Goal: Task Accomplishment & Management: Manage account settings

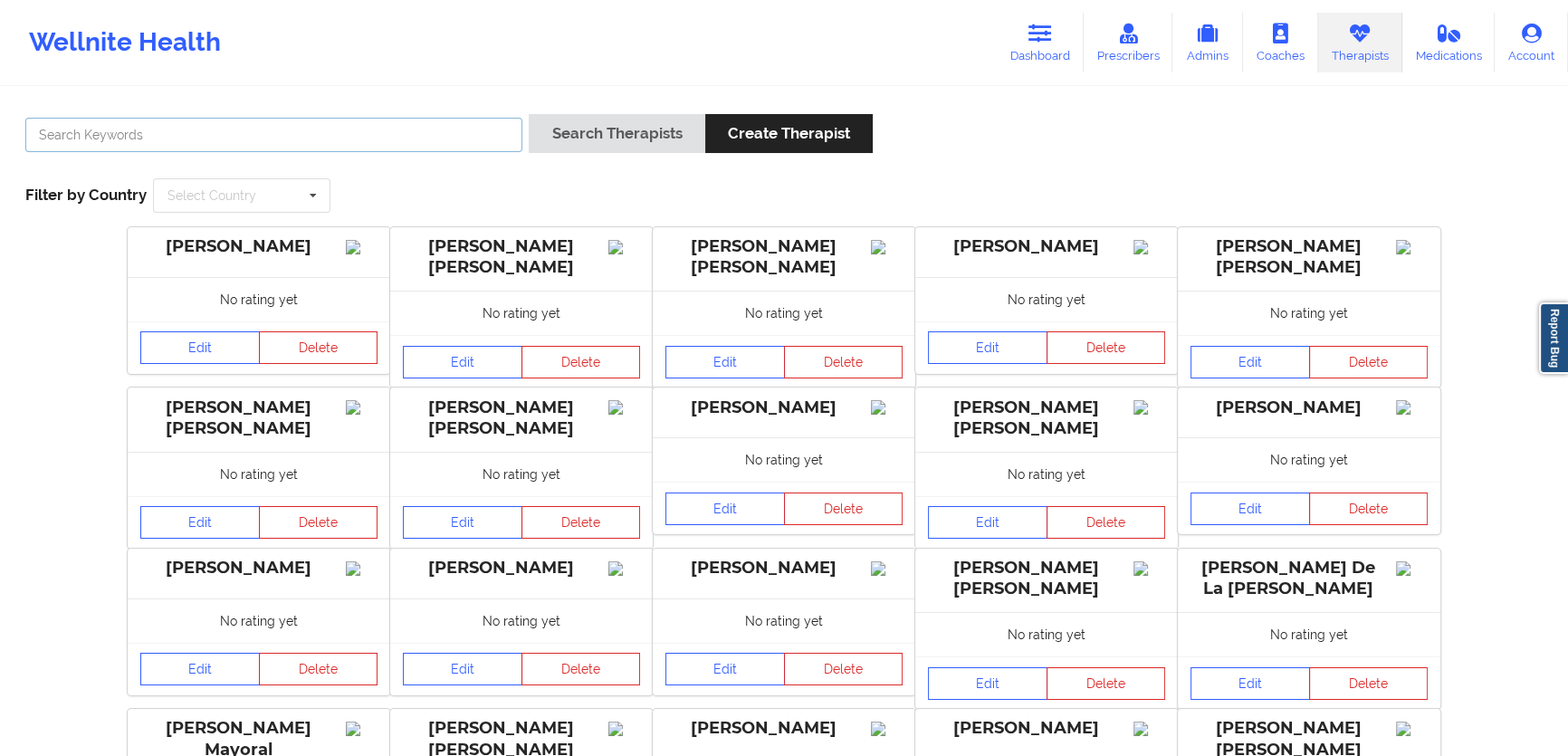
click at [416, 121] on input "text" at bounding box center [273, 134] width 497 height 35
click at [529, 114] on button "Search Therapists" at bounding box center [617, 133] width 175 height 39
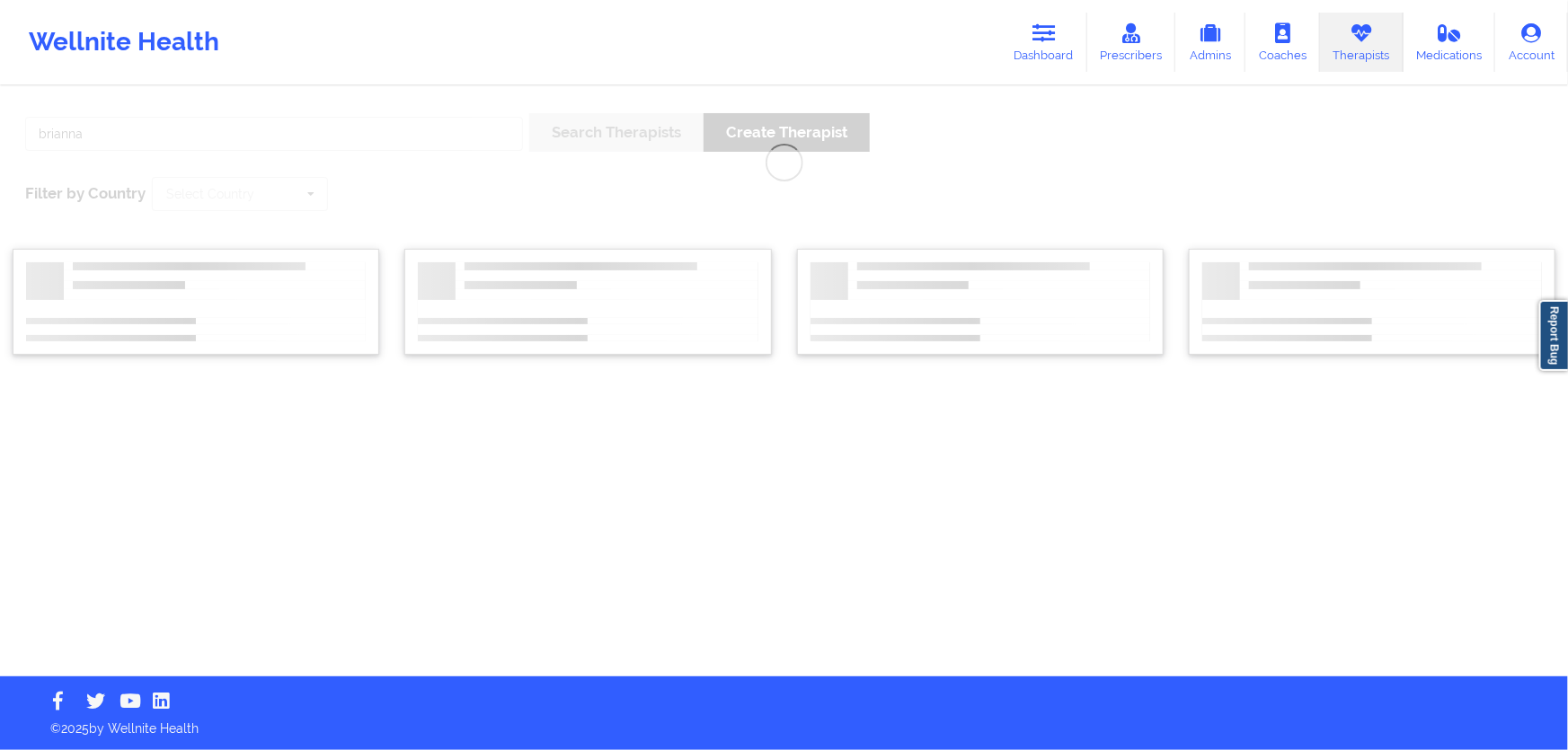
click at [1001, 196] on div "[PERSON_NAME] Search Therapists Create Therapist Filter by Country Select Count…" at bounding box center [784, 381] width 1568 height 588
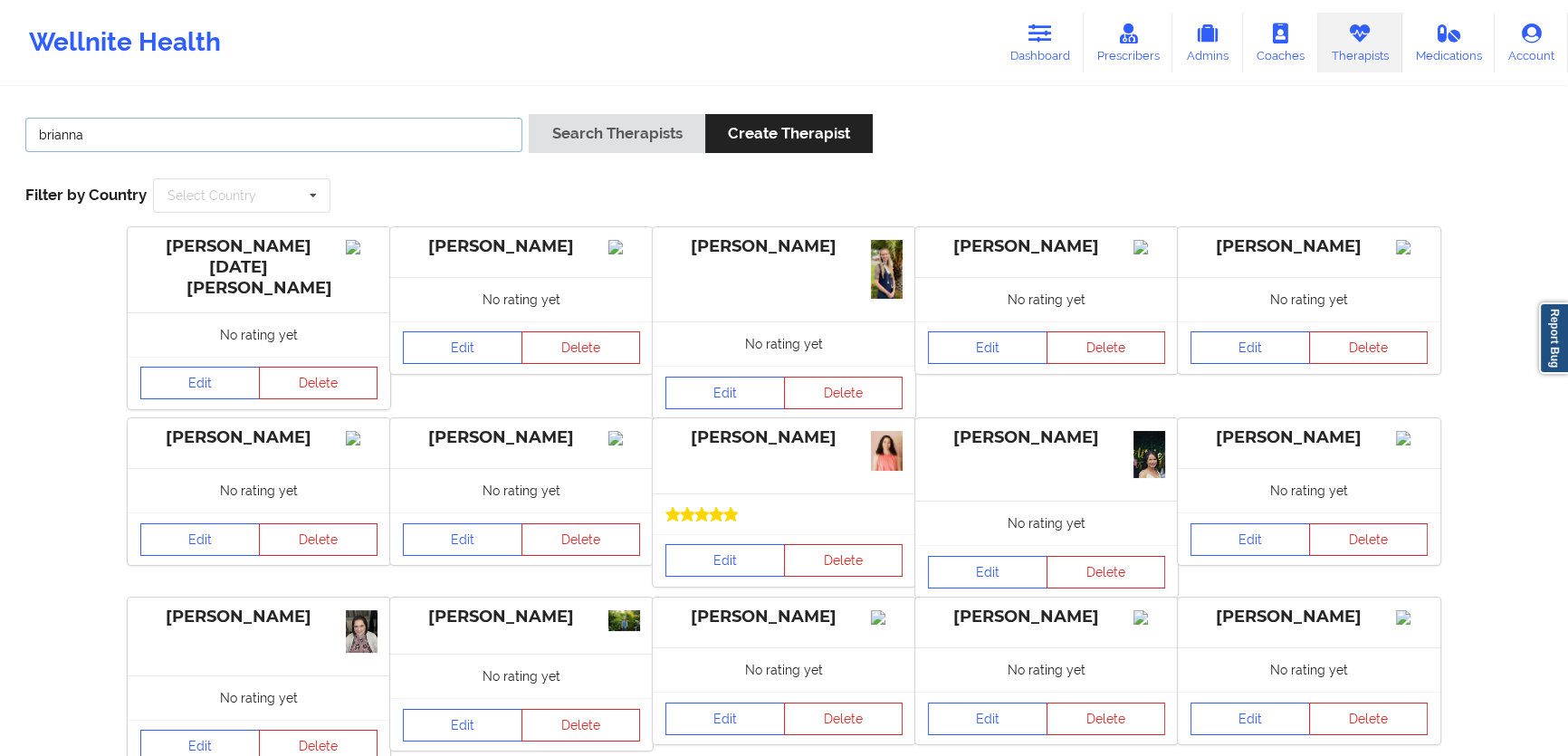
click at [324, 137] on input "brianna" at bounding box center [273, 134] width 497 height 35
click at [529, 114] on button "Search Therapists" at bounding box center [617, 133] width 175 height 39
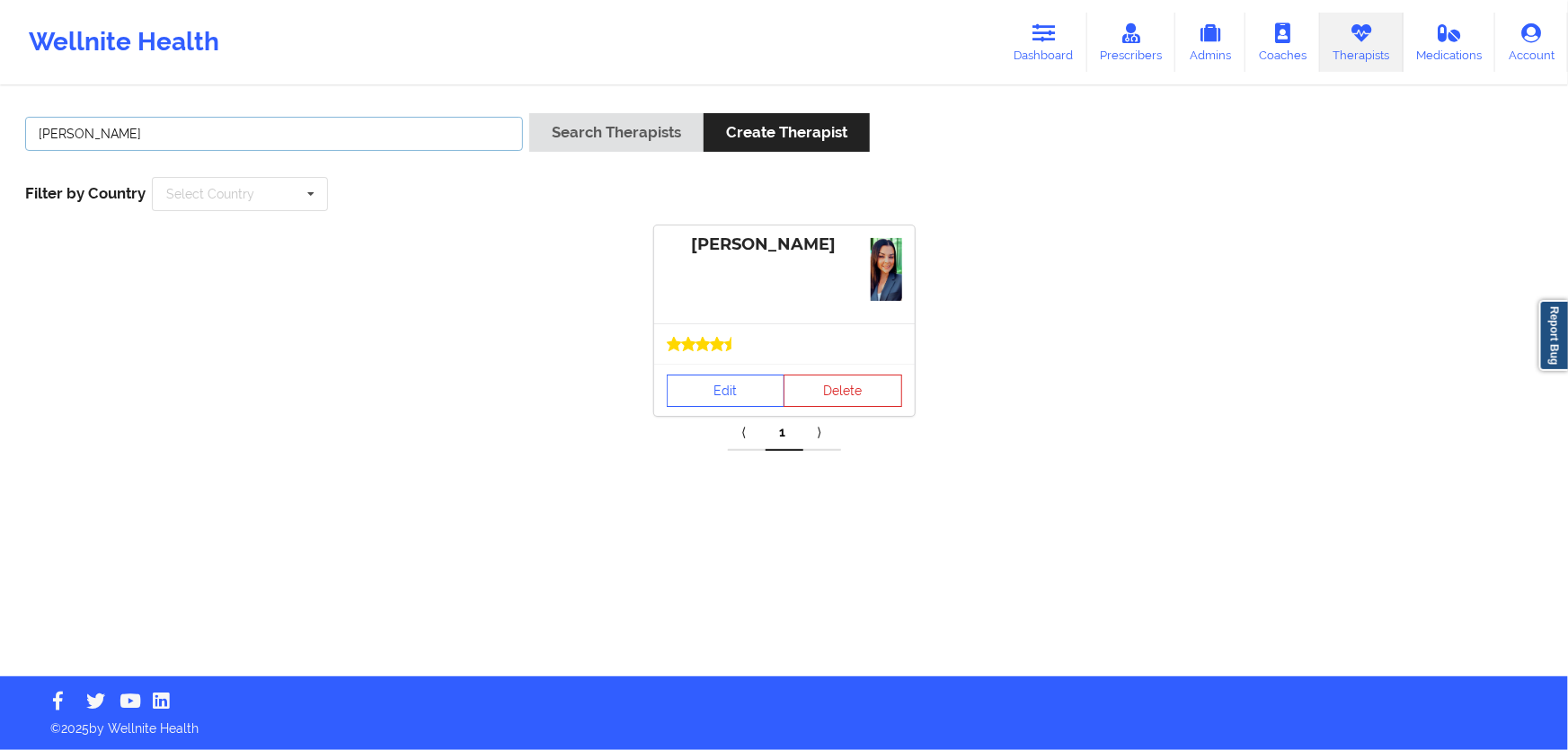
type input "[PERSON_NAME]"
click at [760, 412] on div "Edit Delete" at bounding box center [784, 390] width 260 height 52
click at [726, 389] on link "Edit" at bounding box center [726, 391] width 119 height 32
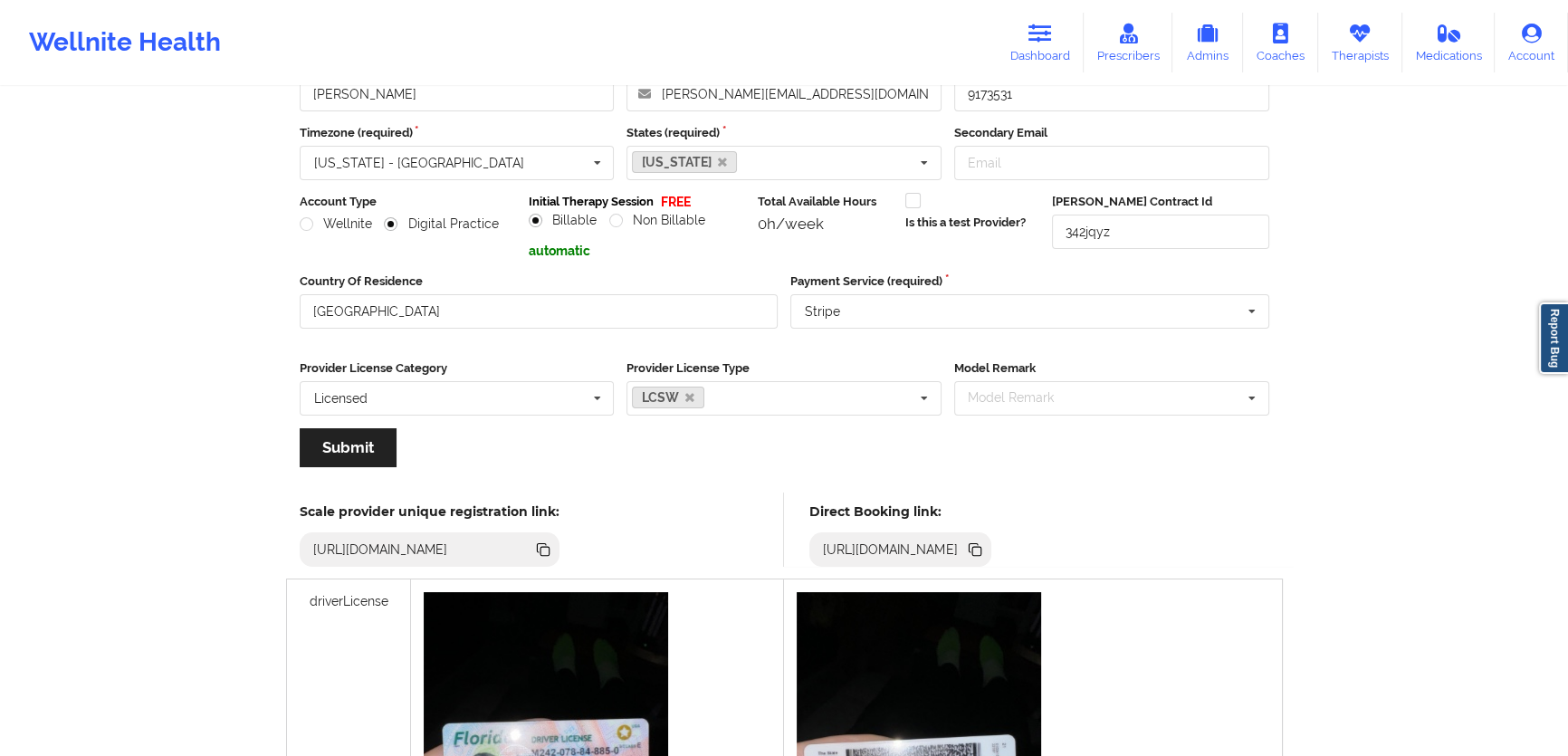
scroll to position [156, 0]
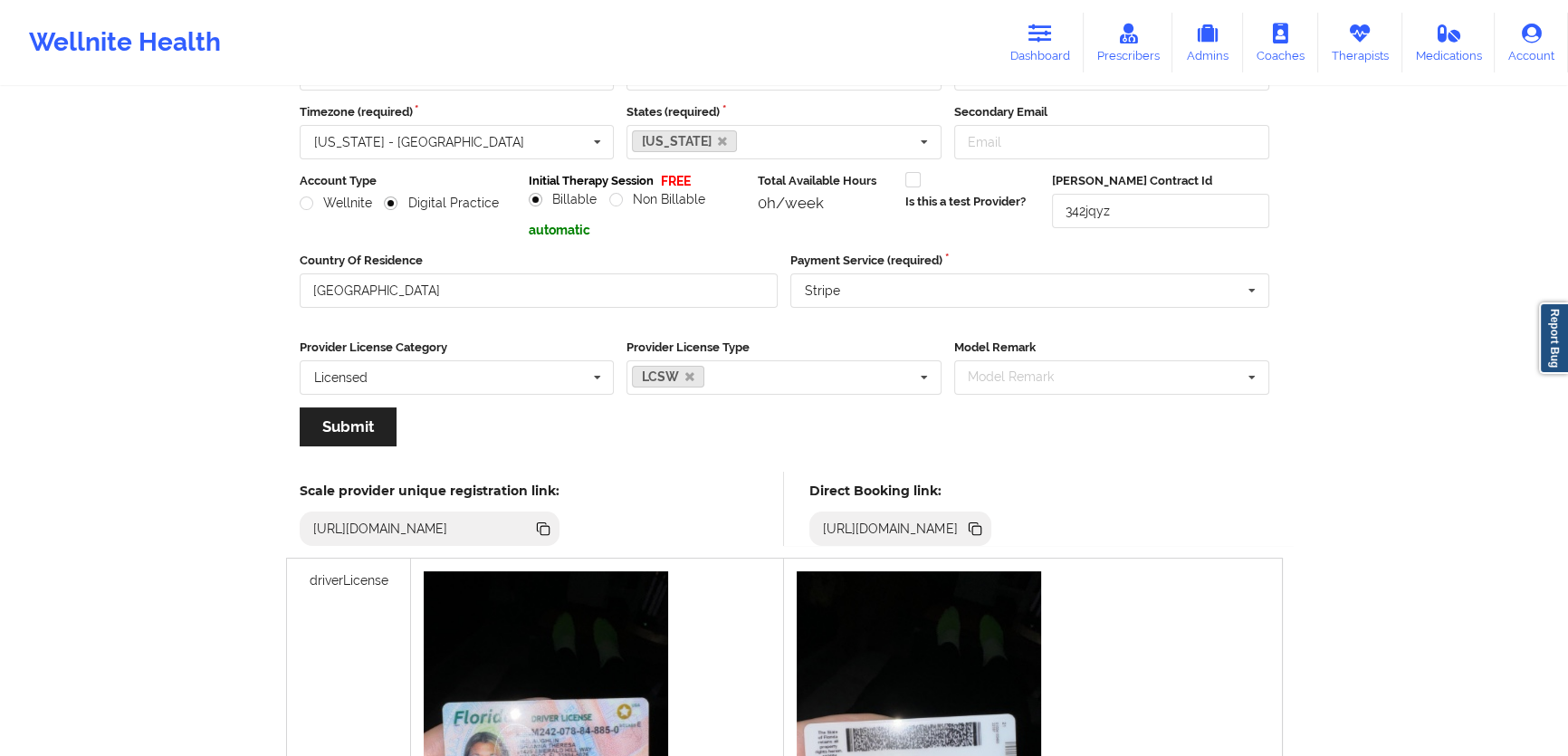
click at [985, 521] on icon at bounding box center [974, 528] width 20 height 20
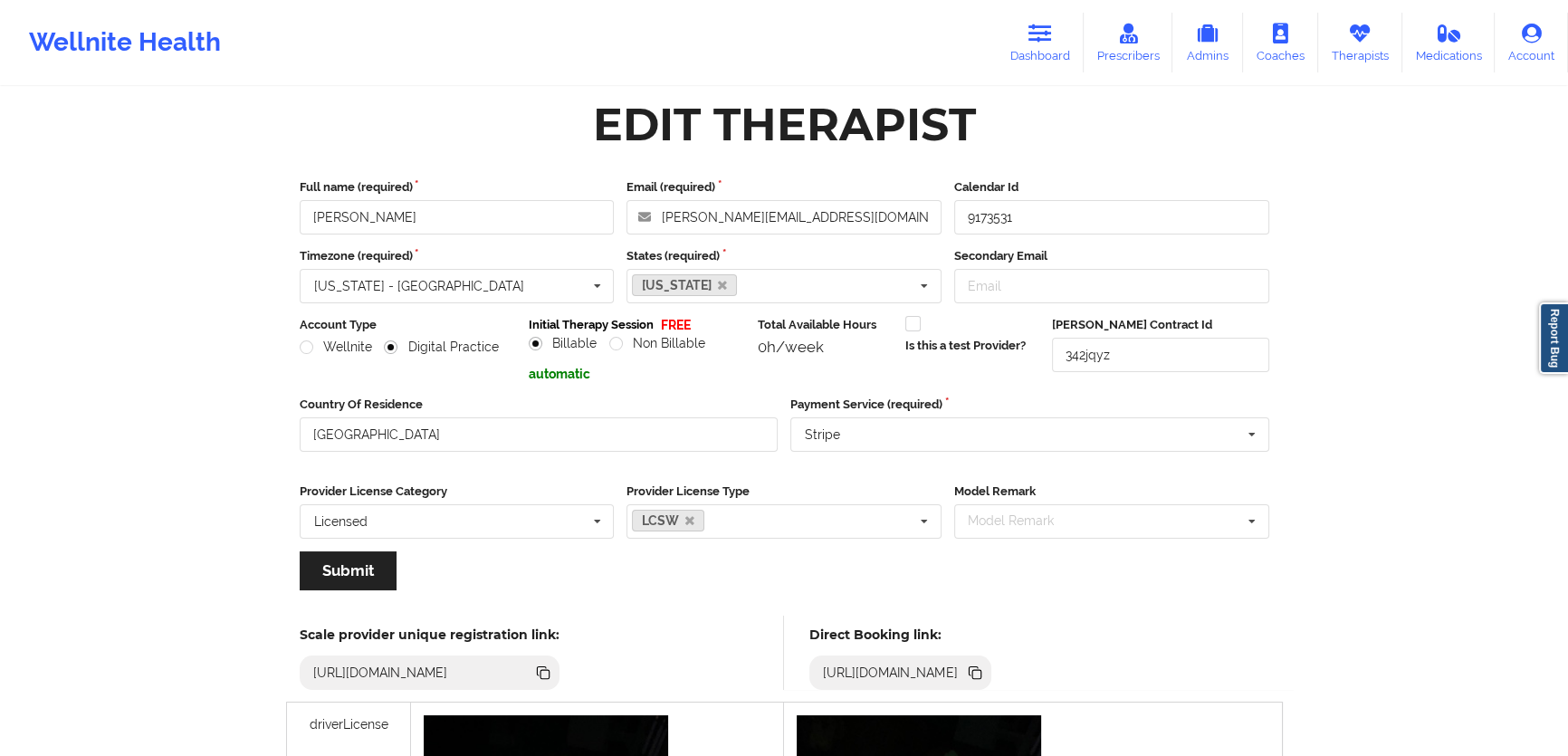
scroll to position [0, 0]
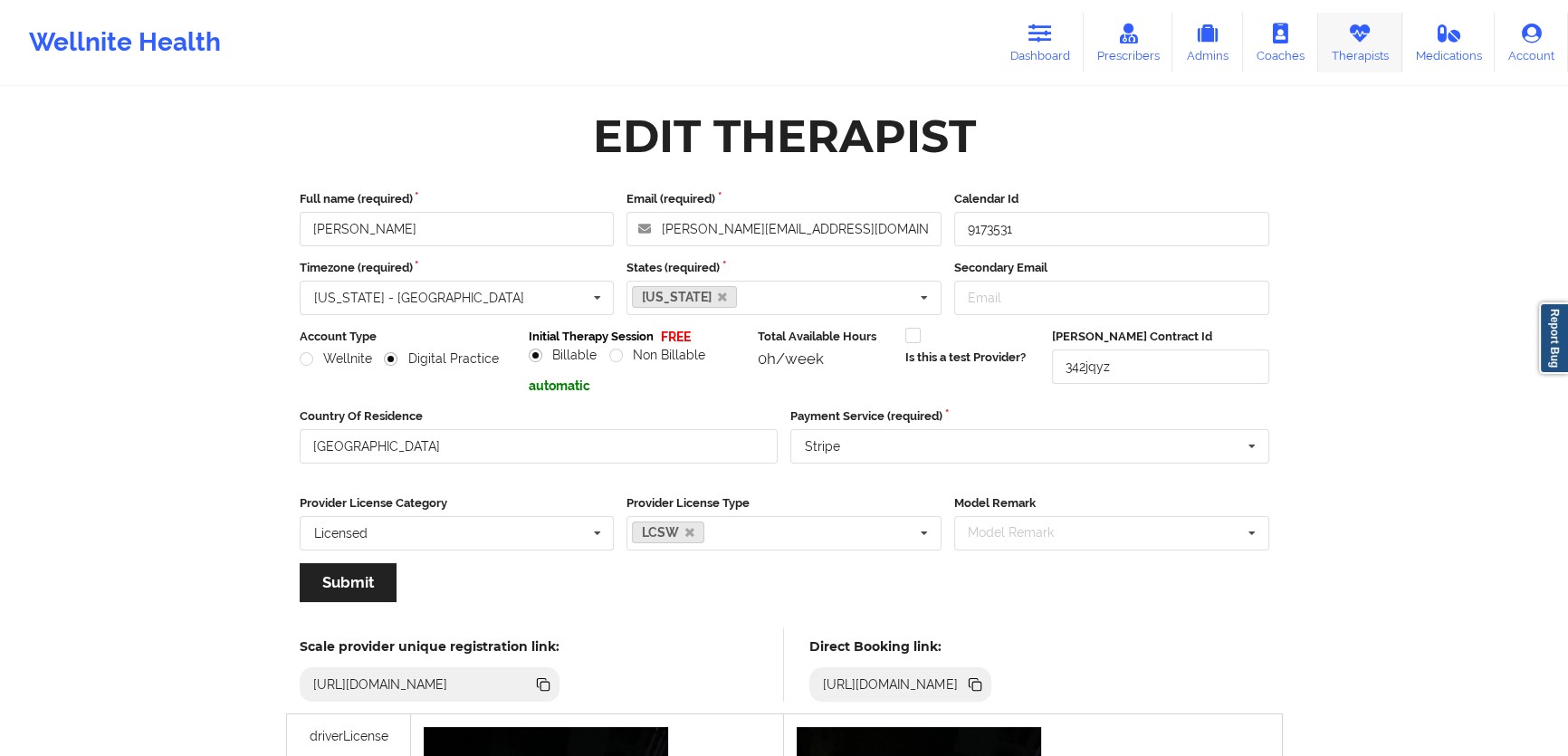
click at [1384, 73] on link "Therapists" at bounding box center [1360, 43] width 84 height 60
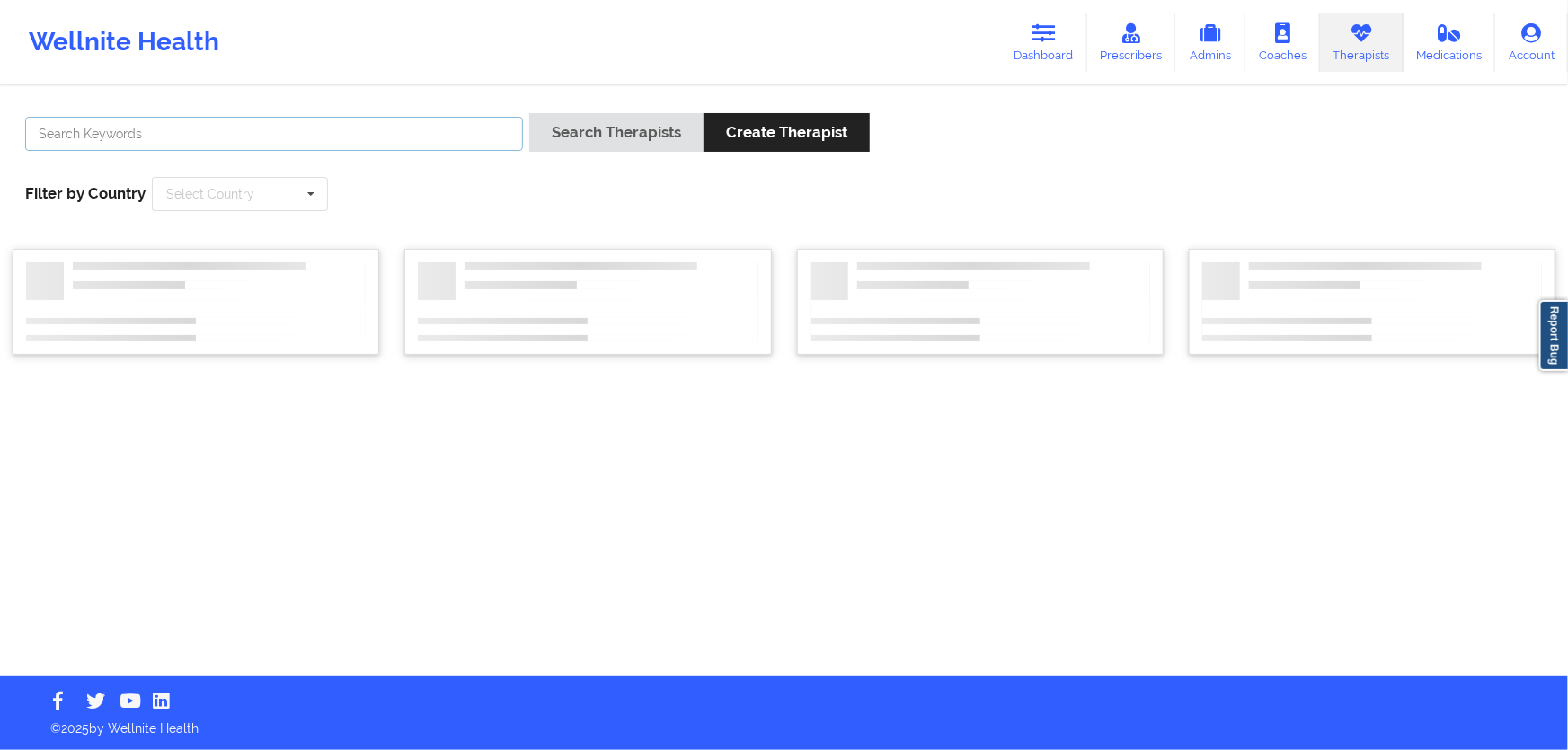
click at [460, 141] on input "text" at bounding box center [273, 133] width 497 height 34
type input "[PERSON_NAME]"
click at [529, 113] on button "Search Therapists" at bounding box center [616, 132] width 174 height 39
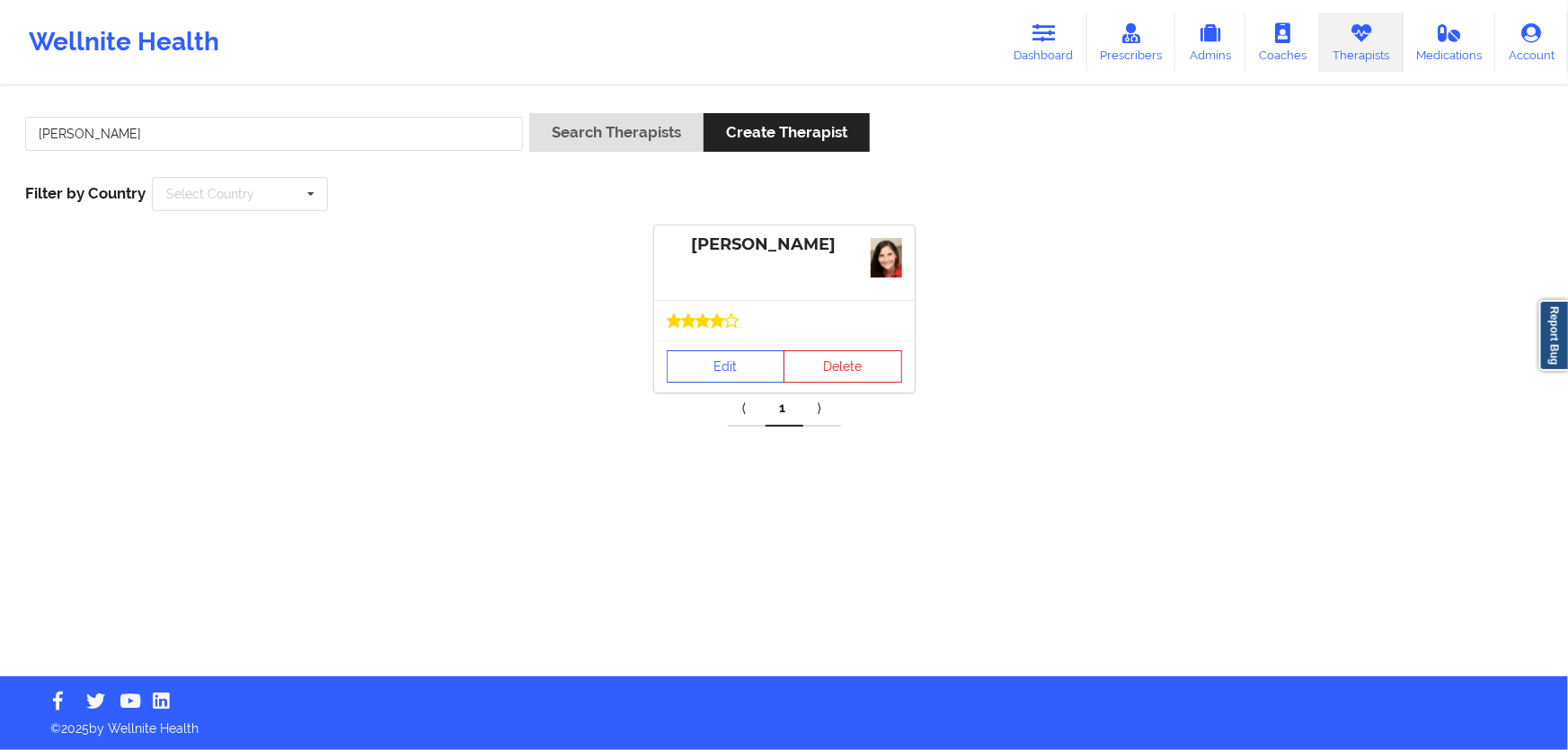
click at [746, 347] on div "Edit Delete" at bounding box center [784, 367] width 260 height 52
click at [746, 364] on link "Edit" at bounding box center [726, 366] width 119 height 32
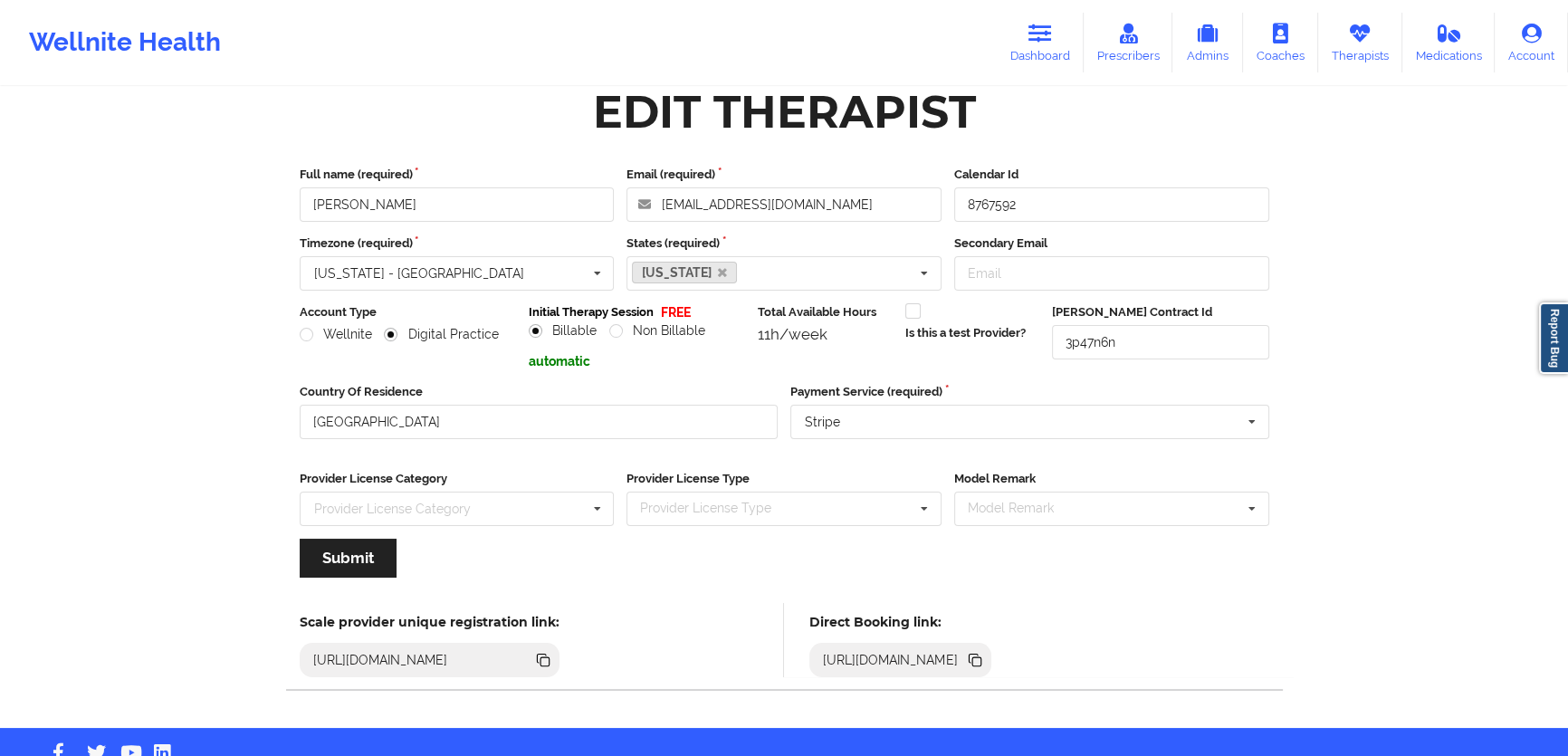
scroll to position [69, 0]
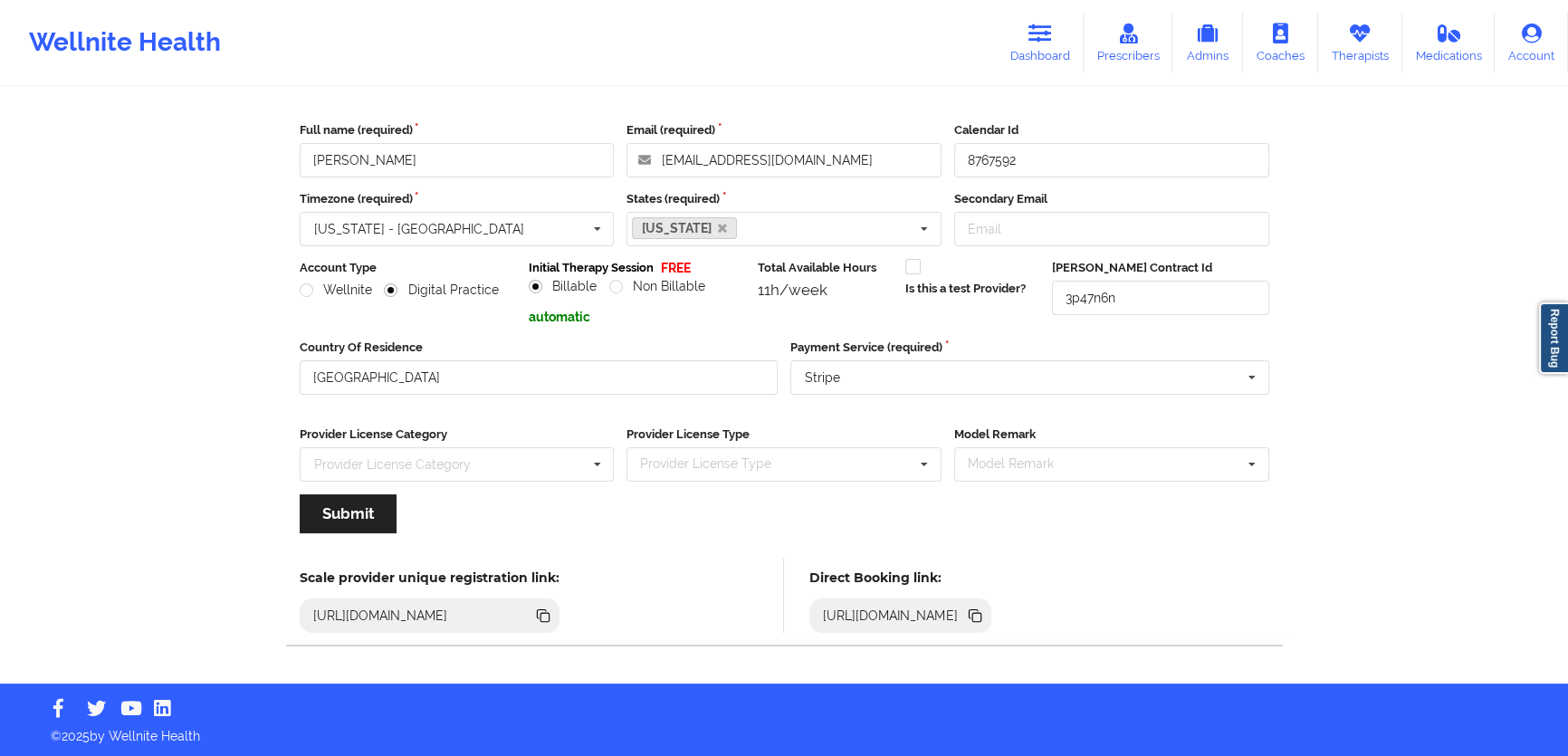
click at [985, 608] on icon at bounding box center [974, 615] width 20 height 20
click at [1341, 51] on link "Therapists" at bounding box center [1360, 43] width 84 height 60
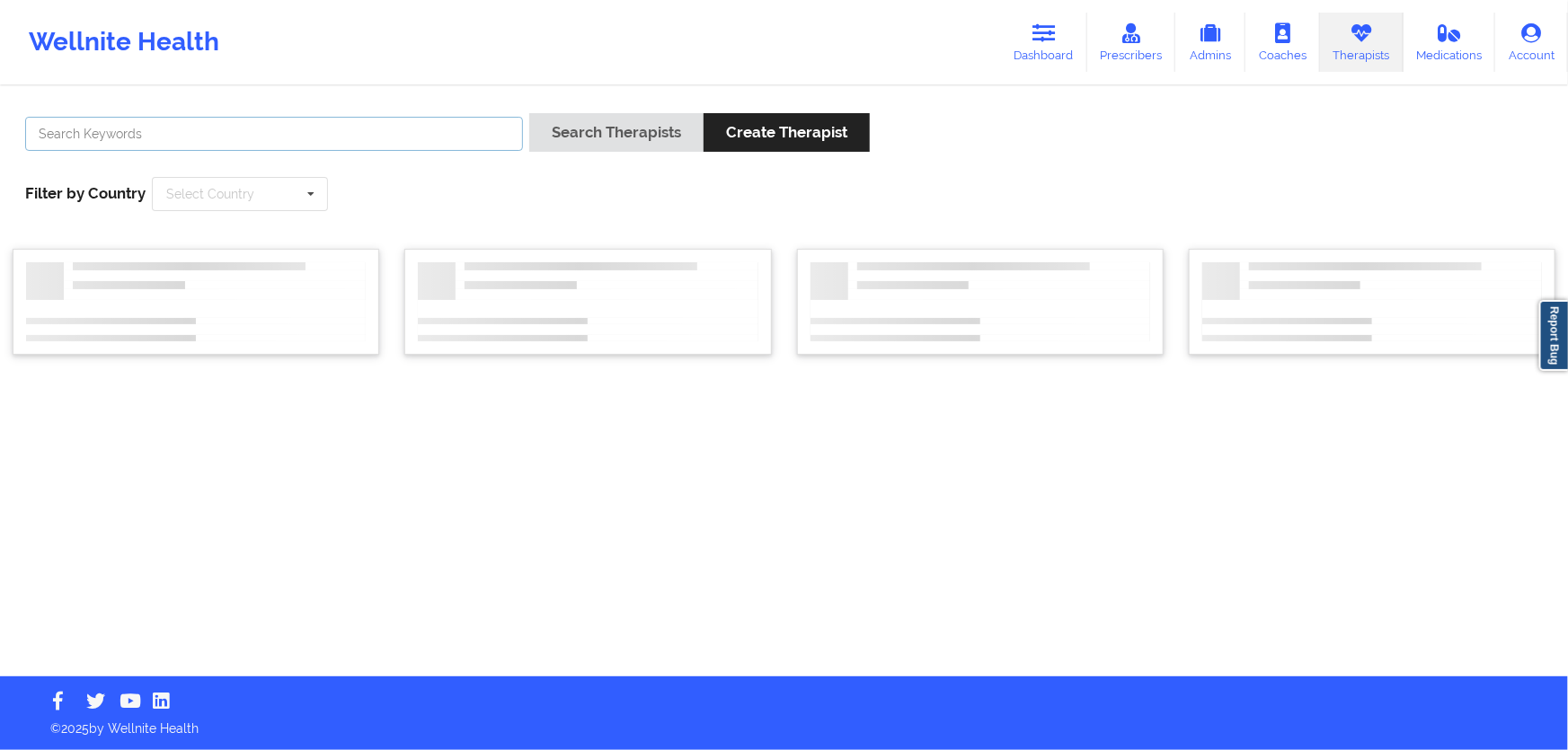
click at [363, 140] on input "text" at bounding box center [273, 133] width 497 height 34
type input "brianna"
click at [529, 113] on button "Search Therapists" at bounding box center [616, 132] width 174 height 39
